Goal: Information Seeking & Learning: Find specific fact

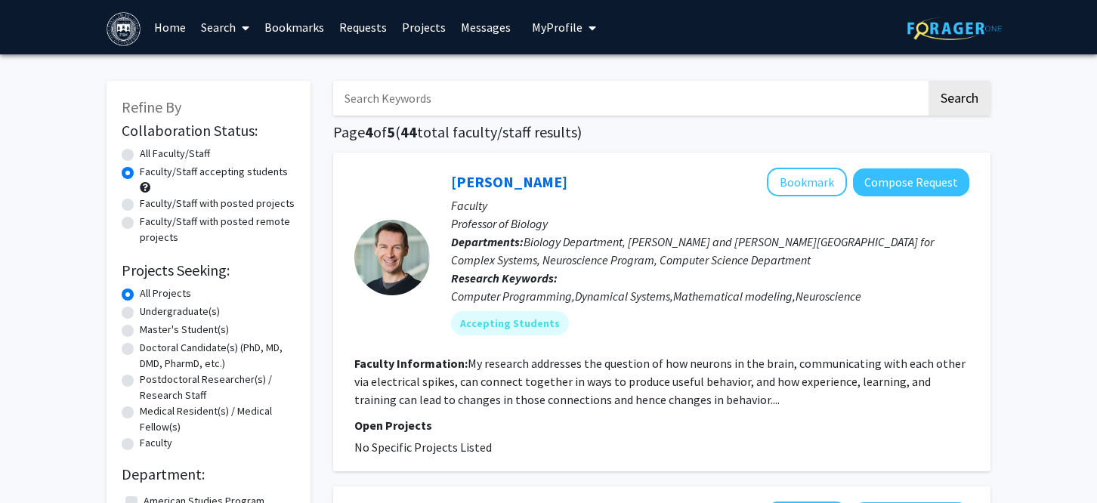
click at [355, 95] on input "Search Keywords" at bounding box center [629, 98] width 593 height 35
type input "[PERSON_NAME]"
click at [929, 81] on button "Search" at bounding box center [960, 98] width 62 height 35
radio input "true"
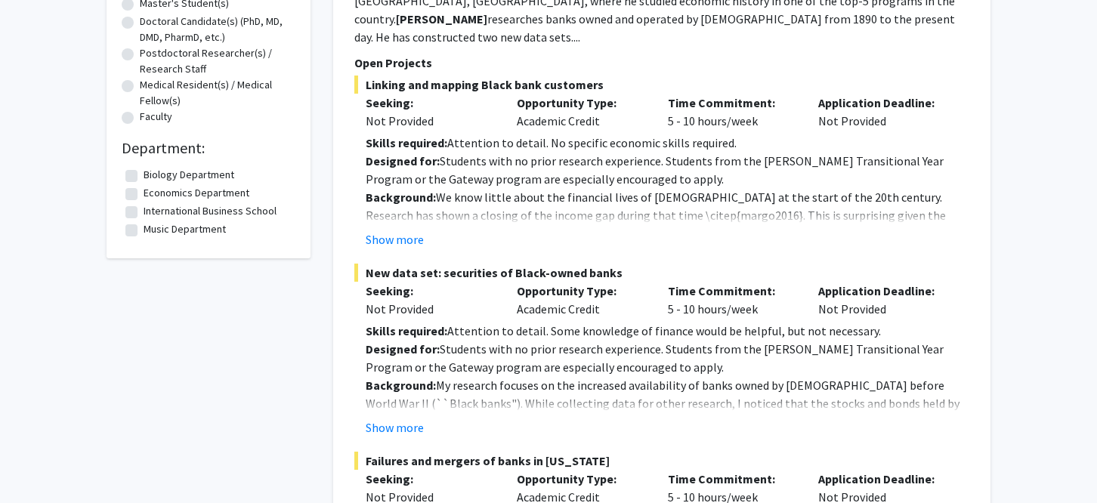
scroll to position [334, 0]
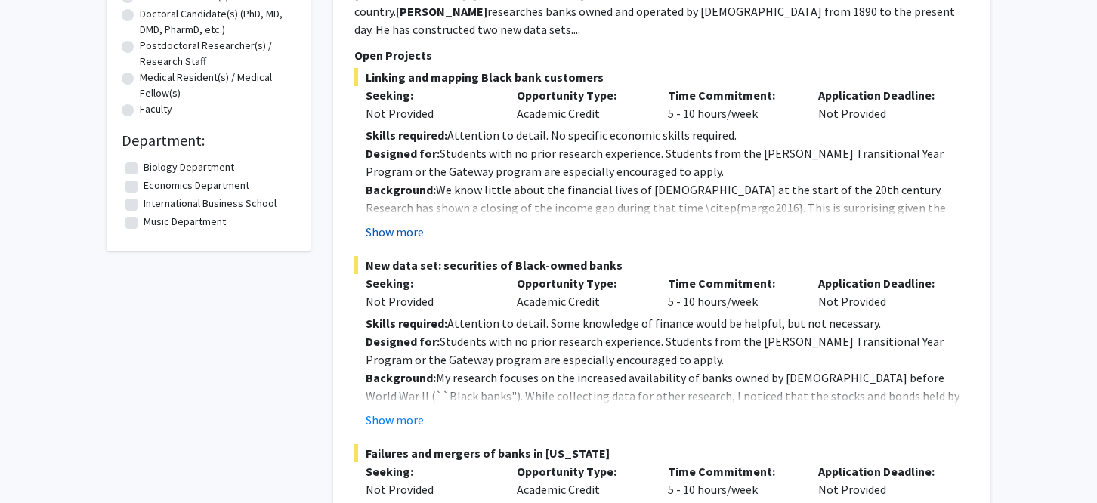
click at [402, 223] on button "Show more" at bounding box center [395, 232] width 58 height 18
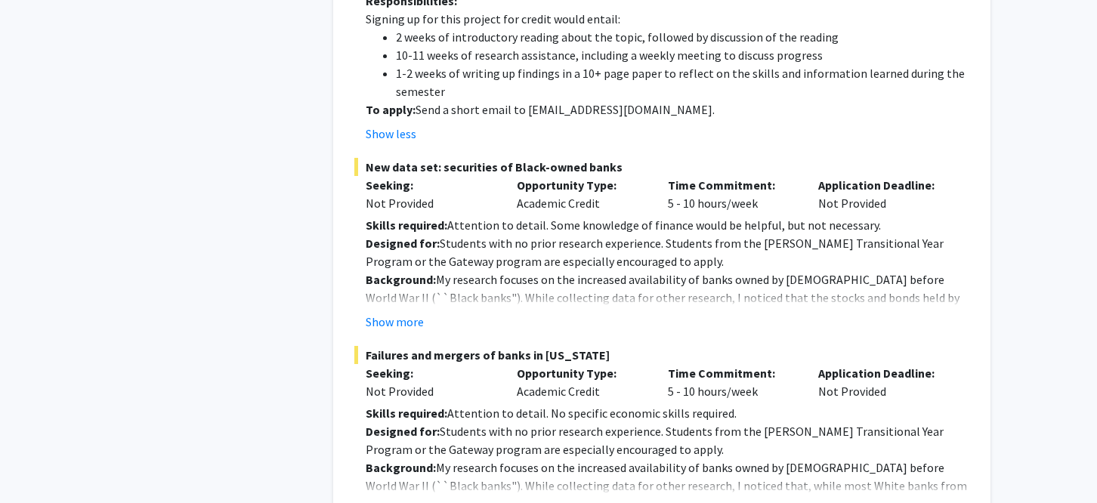
scroll to position [1041, 0]
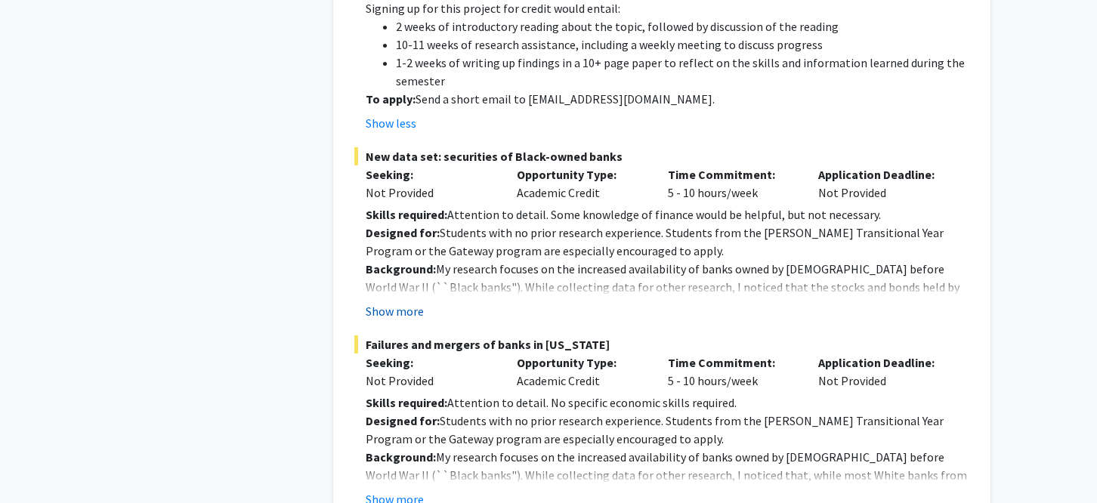
click at [392, 302] on button "Show more" at bounding box center [395, 311] width 58 height 18
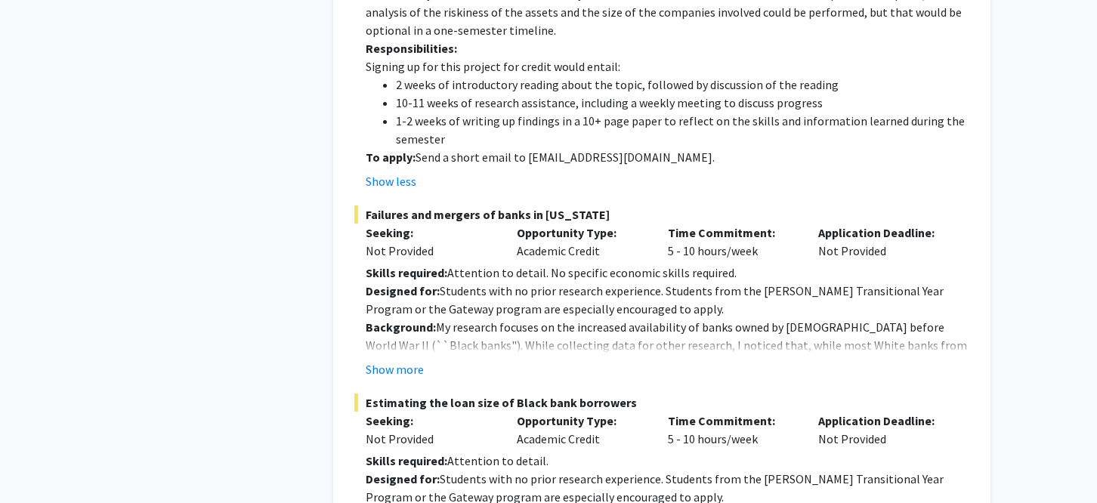
scroll to position [1445, 0]
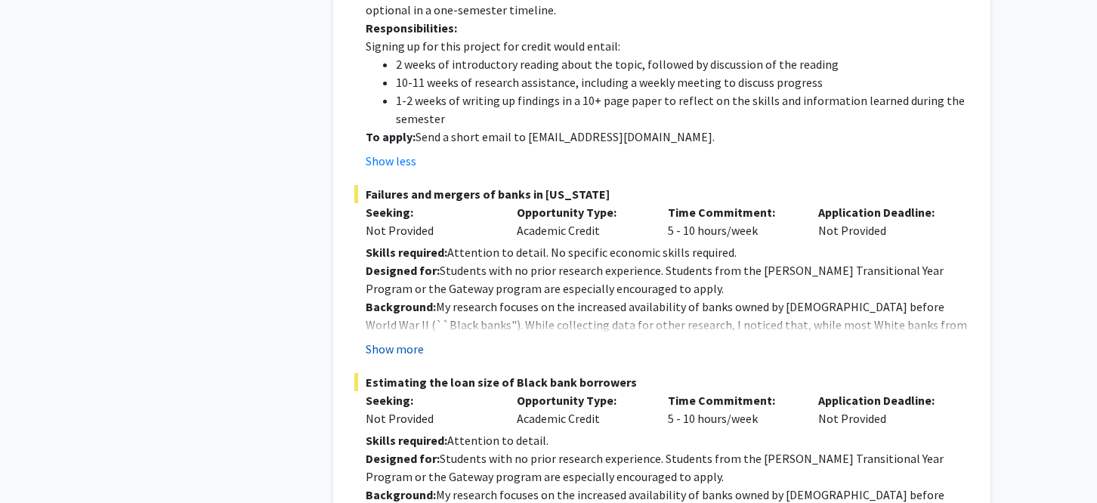
click at [391, 340] on button "Show more" at bounding box center [395, 349] width 58 height 18
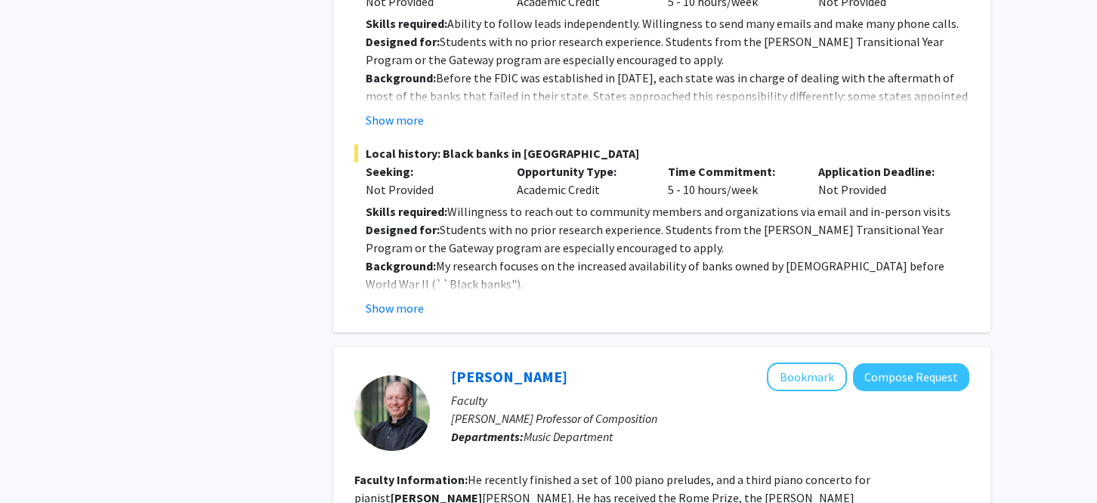
scroll to position [2286, 0]
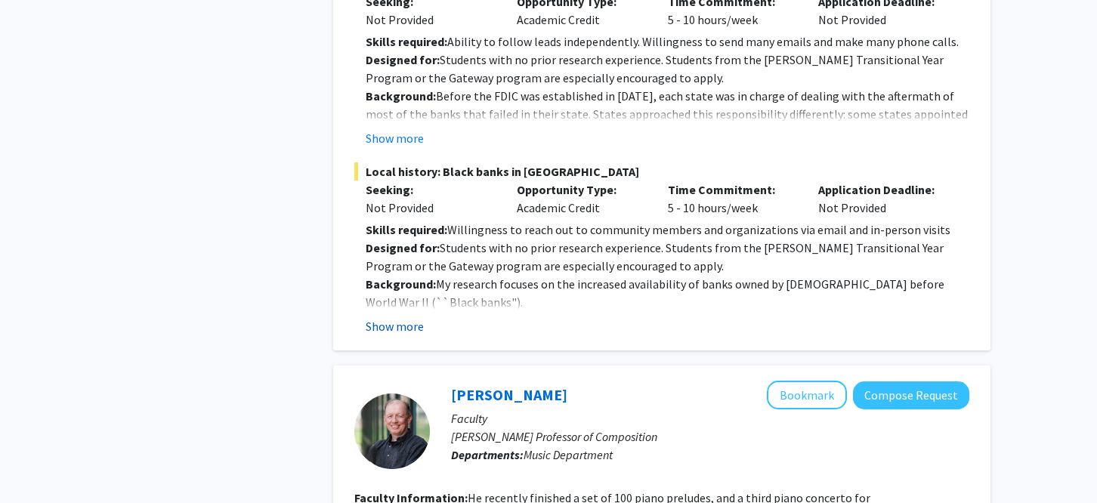
click at [375, 317] on button "Show more" at bounding box center [395, 326] width 58 height 18
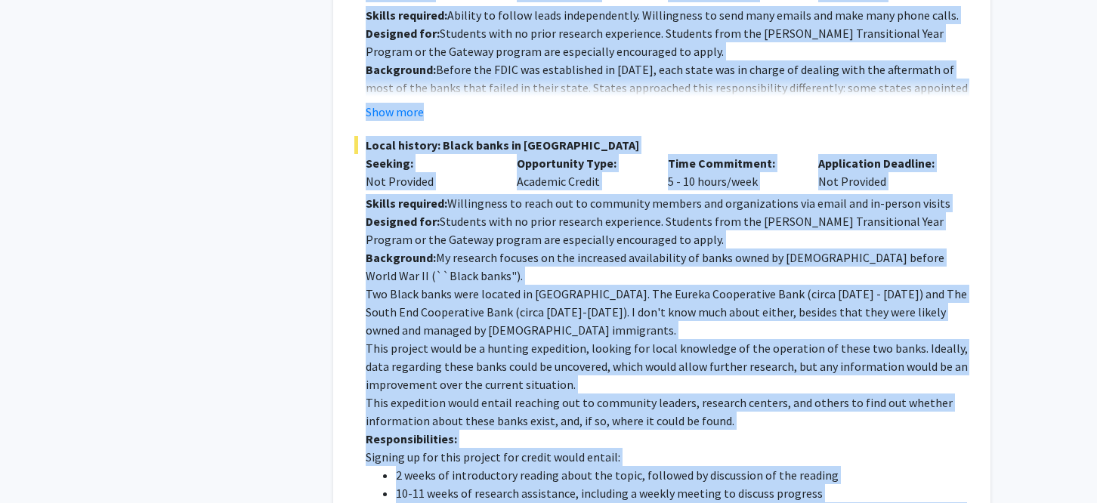
scroll to position [2380, 0]
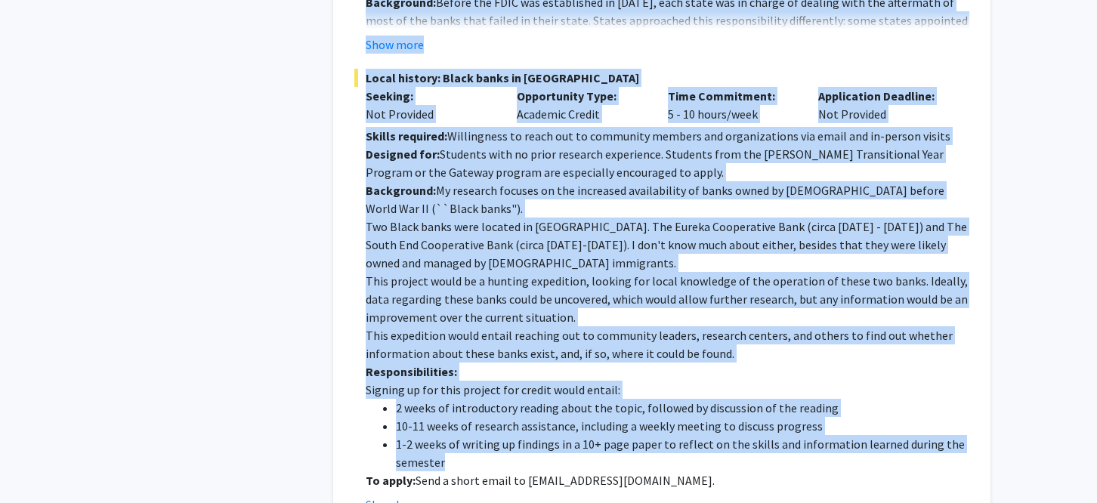
drag, startPoint x: 356, startPoint y: 221, endPoint x: 644, endPoint y: 414, distance: 346.8
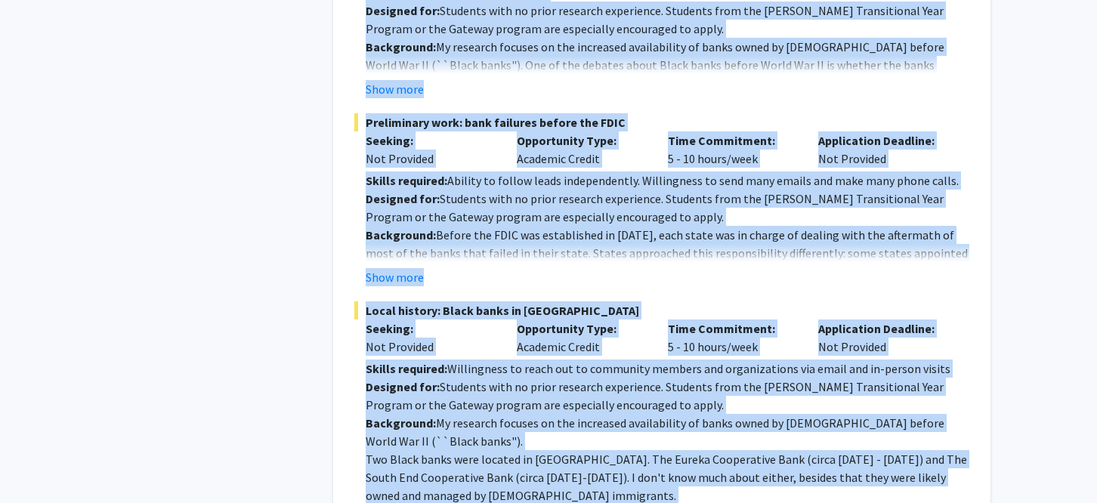
scroll to position [2146, 0]
click at [391, 269] on button "Show more" at bounding box center [395, 278] width 58 height 18
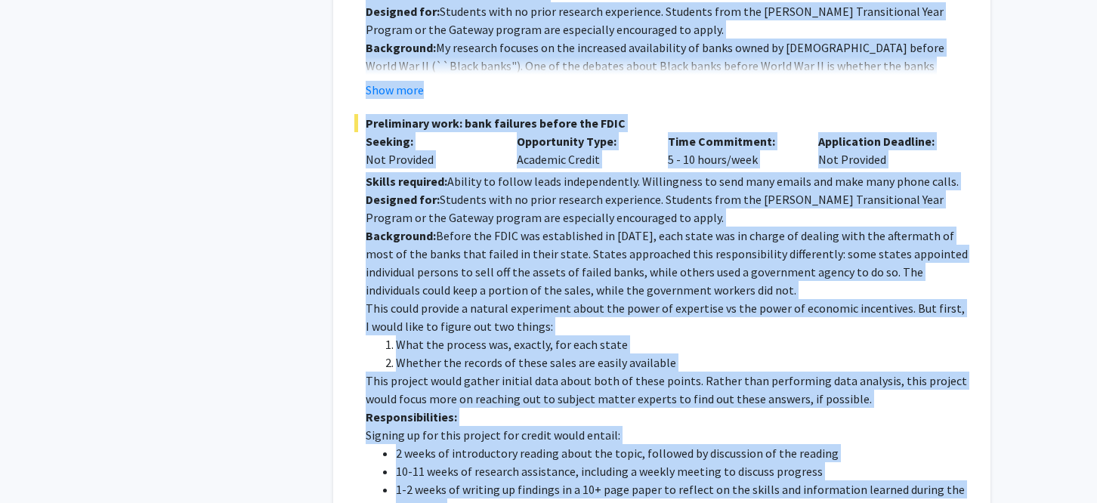
copy section "Open Projects Linking and mapping Black bank customers Seeking: Not Provided Op…"
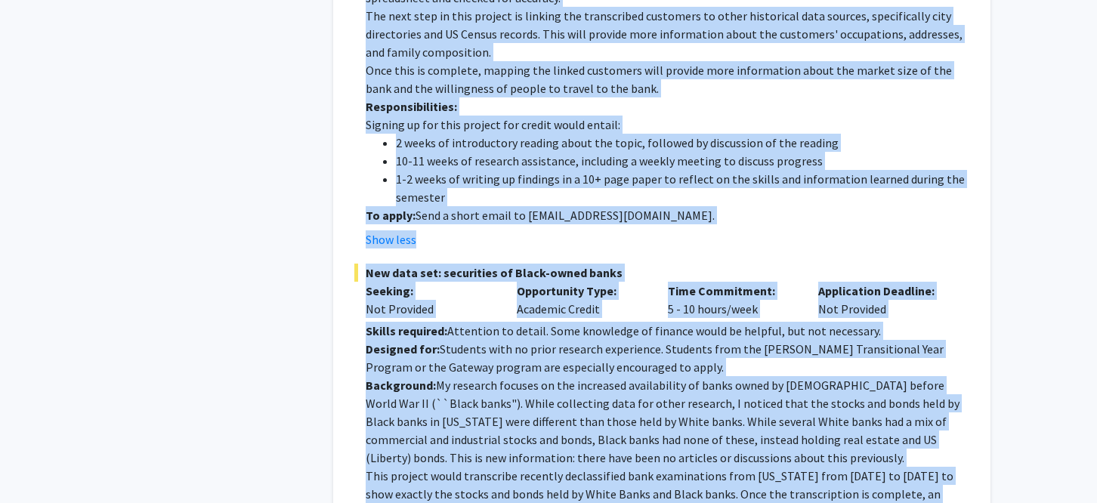
scroll to position [924, 0]
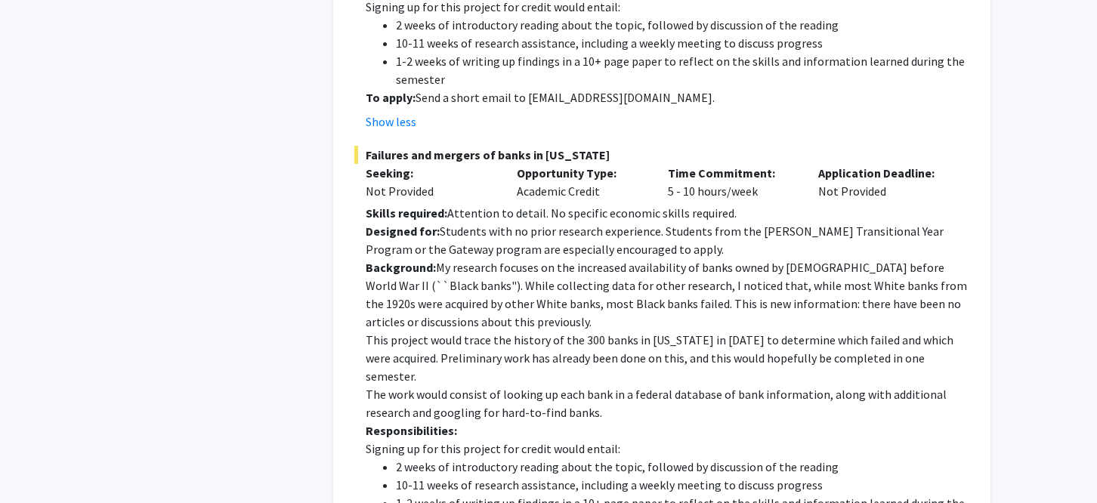
scroll to position [1485, 0]
click at [382, 145] on span "Failures and mergers of banks in [US_STATE]" at bounding box center [661, 154] width 615 height 18
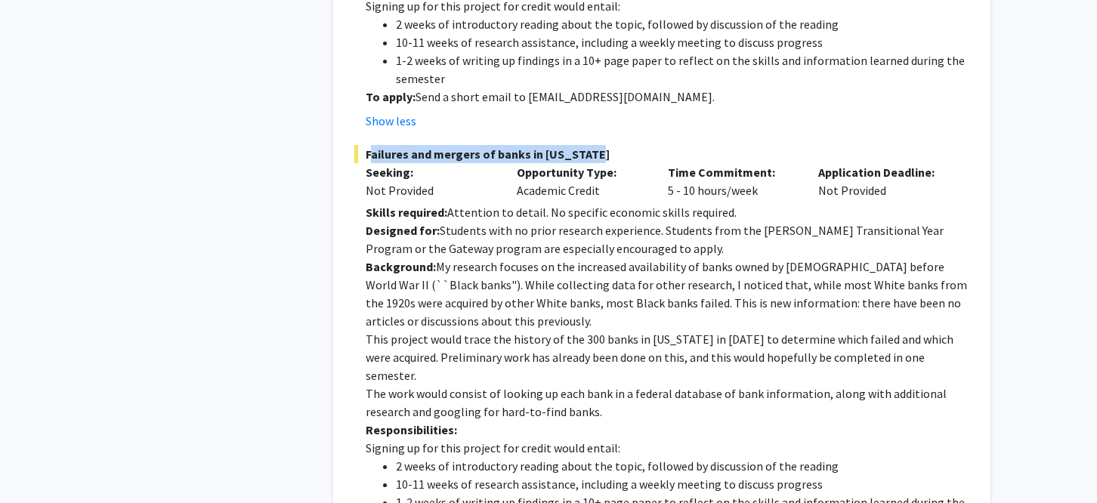
drag, startPoint x: 382, startPoint y: 117, endPoint x: 548, endPoint y: 117, distance: 165.5
click at [548, 145] on span "Failures and mergers of banks in [US_STATE]" at bounding box center [661, 154] width 615 height 18
copy span "Failures and mergers of banks in [US_STATE]"
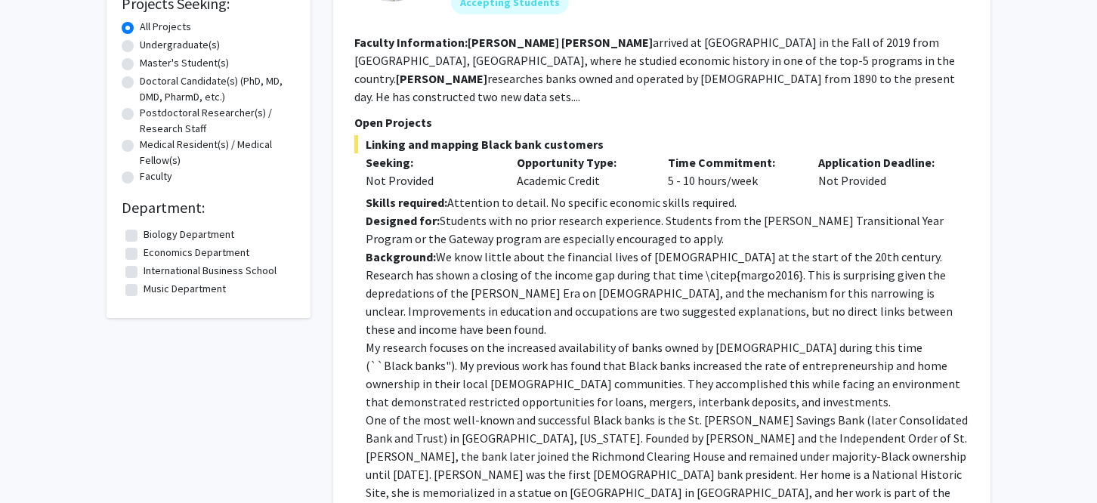
scroll to position [264, 0]
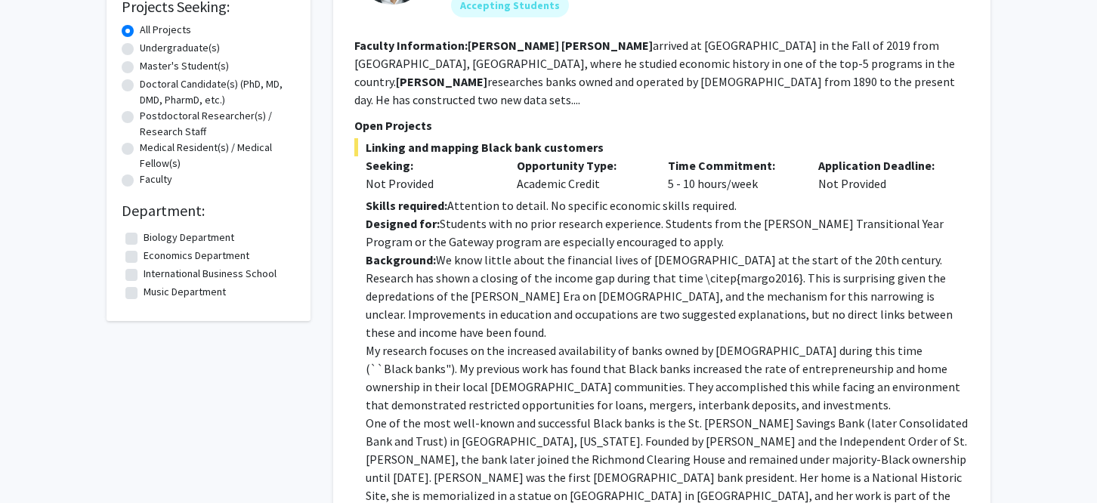
click at [380, 138] on span "Linking and mapping Black bank customers" at bounding box center [661, 147] width 615 height 18
drag, startPoint x: 380, startPoint y: 128, endPoint x: 562, endPoint y: 126, distance: 182.1
click at [562, 138] on span "Linking and mapping Black bank customers" at bounding box center [661, 147] width 615 height 18
copy span "Linking and mapping Black bank customers"
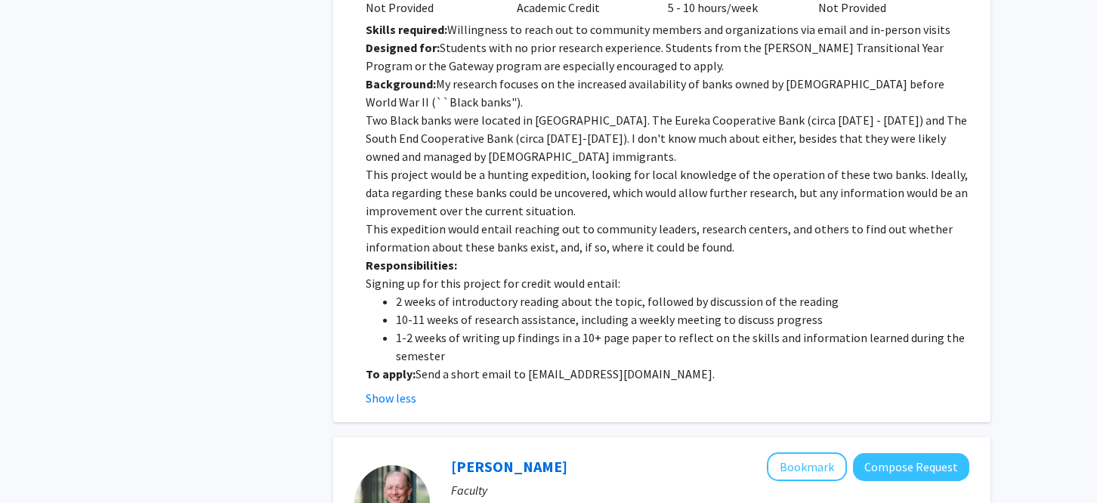
scroll to position [2802, 0]
